Goal: Task Accomplishment & Management: Manage account settings

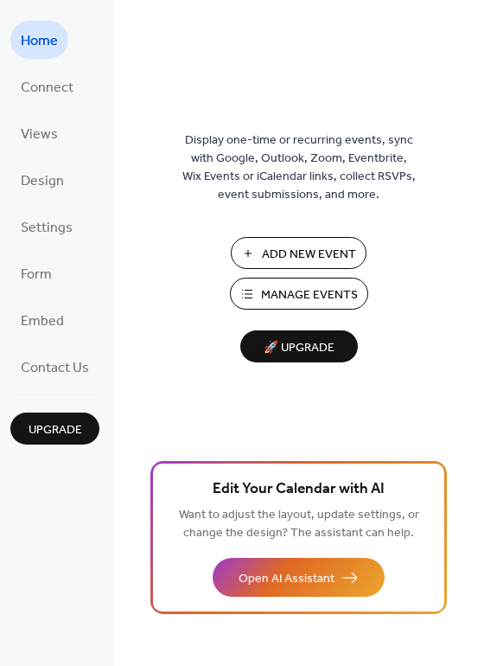
click at [273, 298] on span "Manage Events" at bounding box center [309, 295] width 97 height 18
click at [289, 304] on span "Manage Events" at bounding box center [309, 295] width 97 height 18
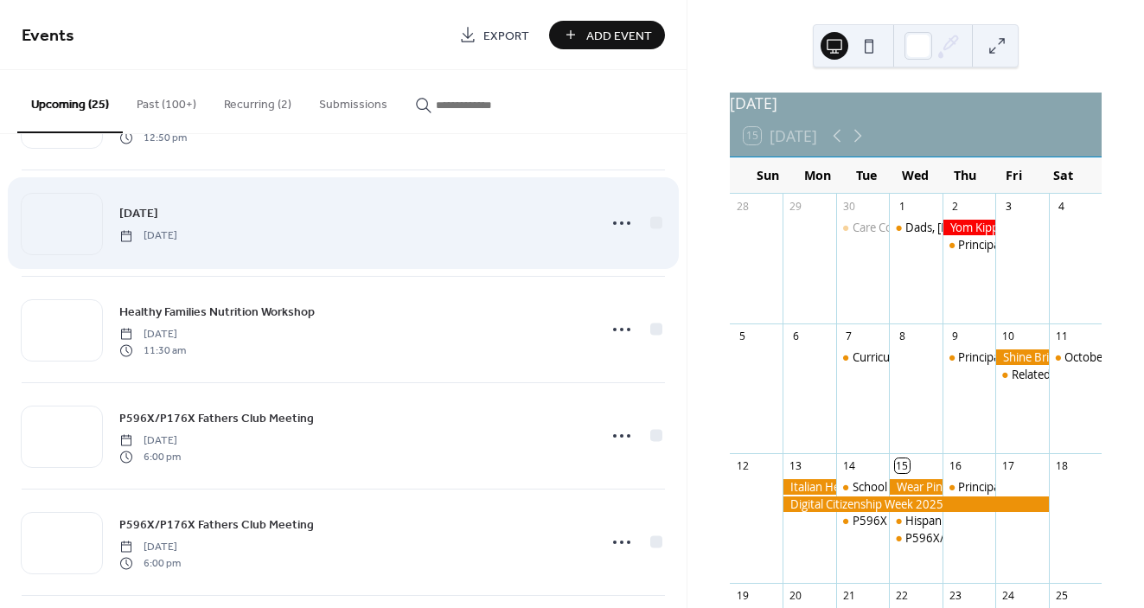
scroll to position [1026, 0]
